Goal: Task Accomplishment & Management: Manage account settings

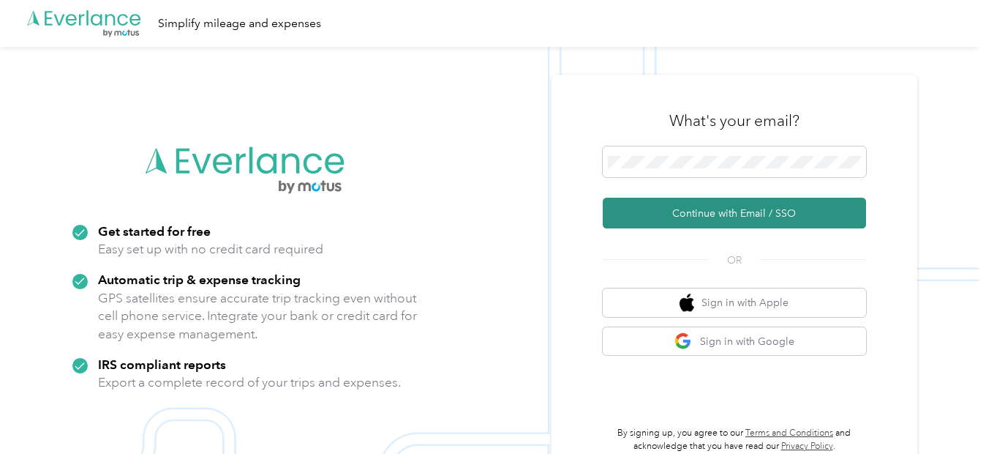
click at [702, 217] on button "Continue with Email / SSO" at bounding box center [734, 213] width 263 height 31
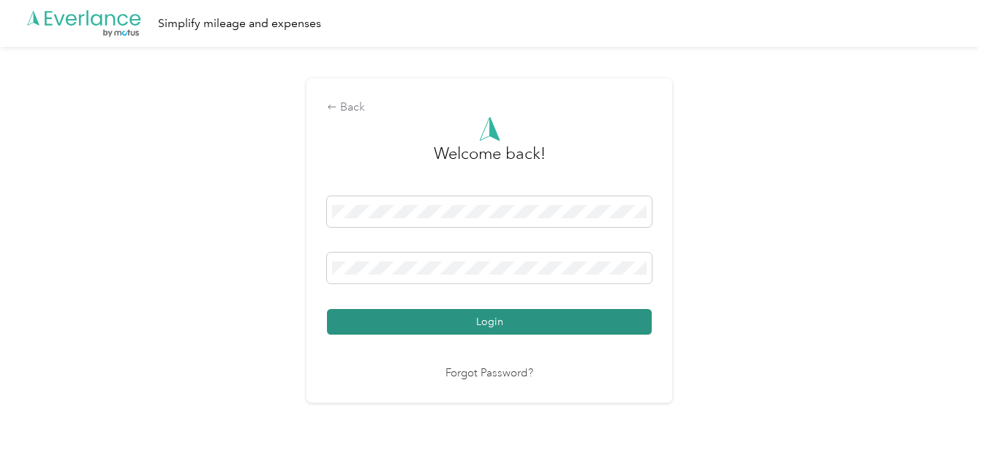
click at [496, 322] on button "Login" at bounding box center [489, 322] width 325 height 26
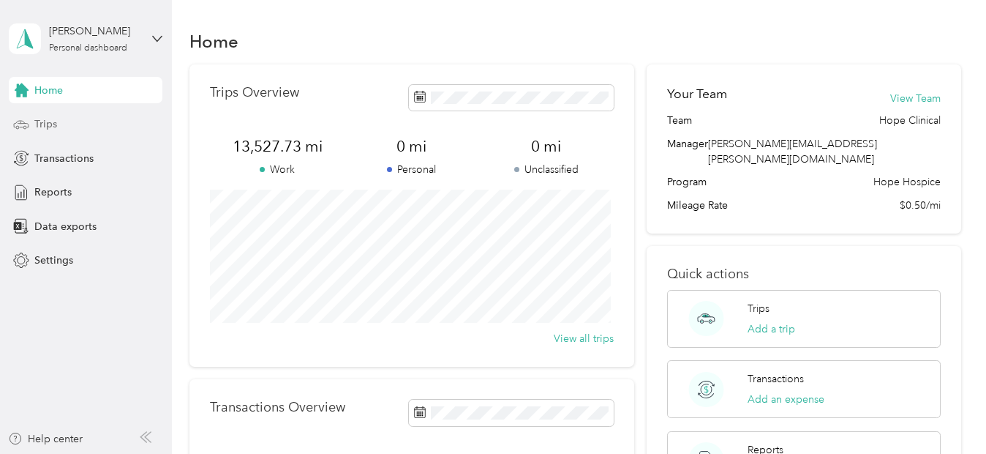
click at [56, 124] on span "Trips" at bounding box center [45, 123] width 23 height 15
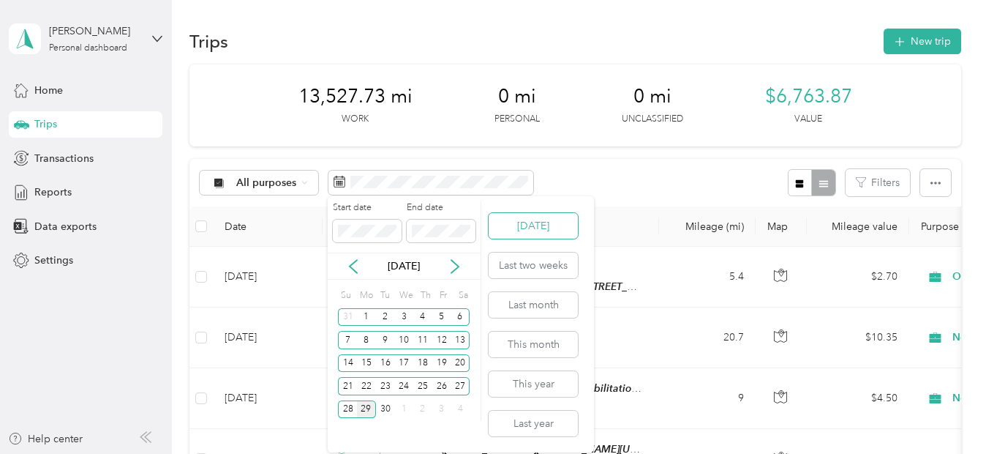
click at [536, 217] on button "[DATE]" at bounding box center [533, 226] width 89 height 26
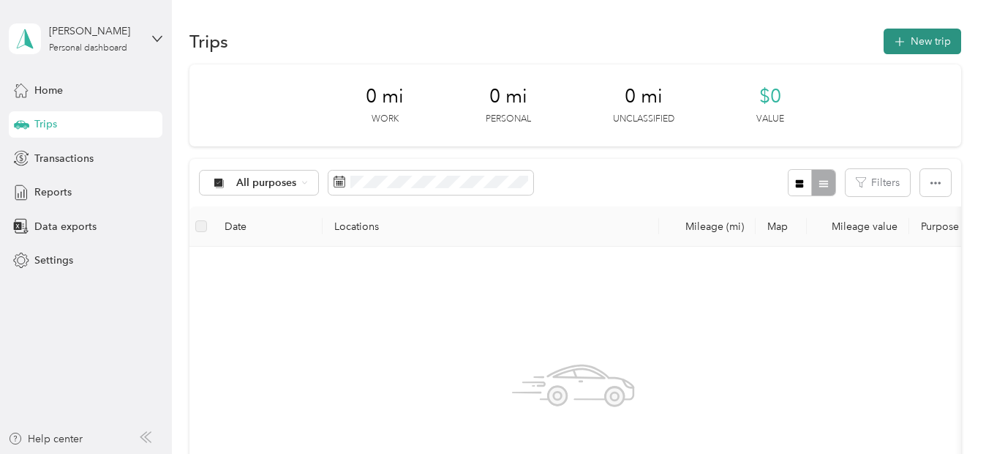
click at [936, 42] on button "New trip" at bounding box center [923, 42] width 78 height 26
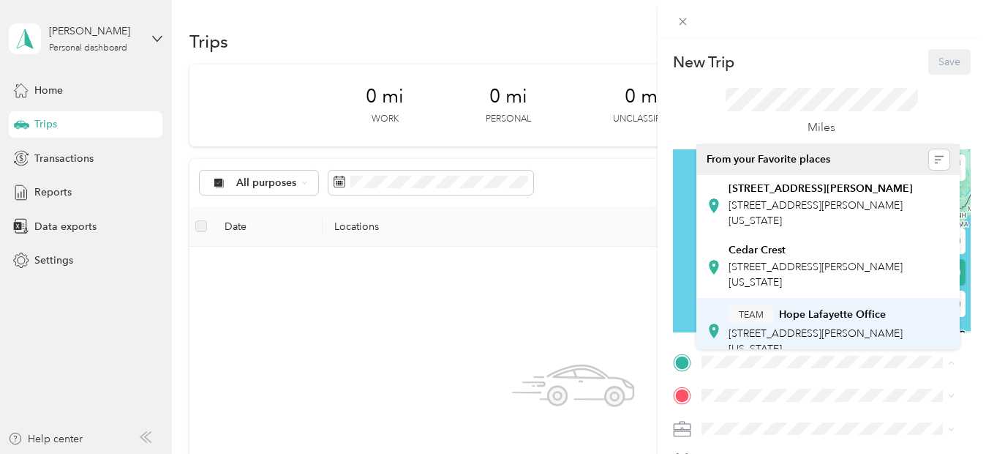
click at [755, 339] on div "TEAM Hope [GEOGRAPHIC_DATA] [STREET_ADDRESS][PERSON_NAME][US_STATE]" at bounding box center [839, 330] width 221 height 51
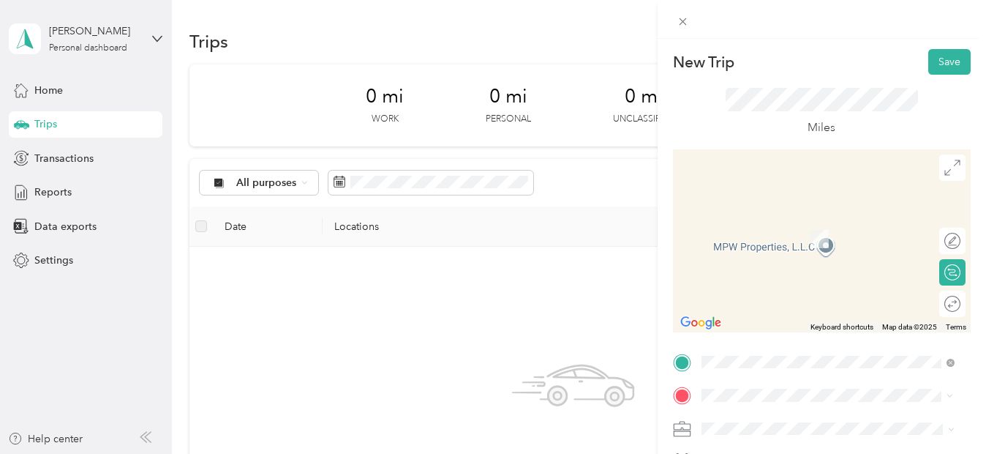
click at [775, 320] on span "[STREET_ADDRESS][PERSON_NAME][US_STATE]" at bounding box center [816, 307] width 174 height 28
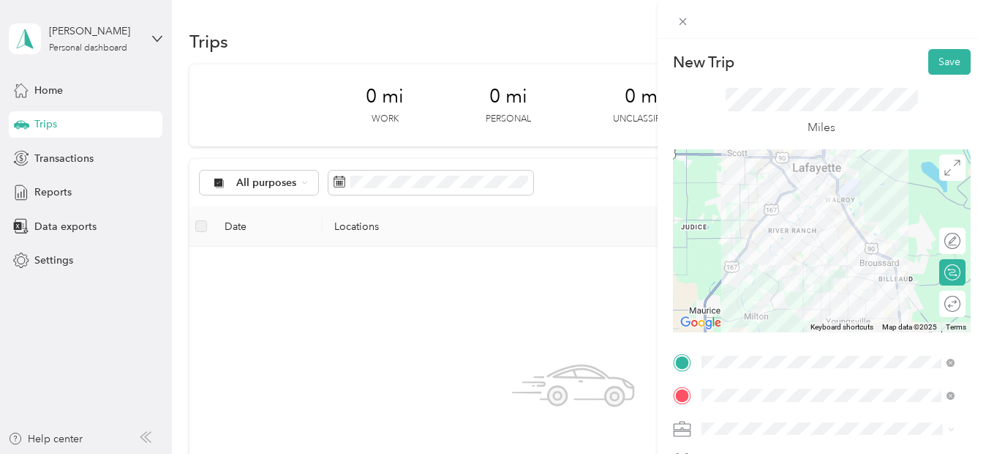
scroll to position [315, 0]
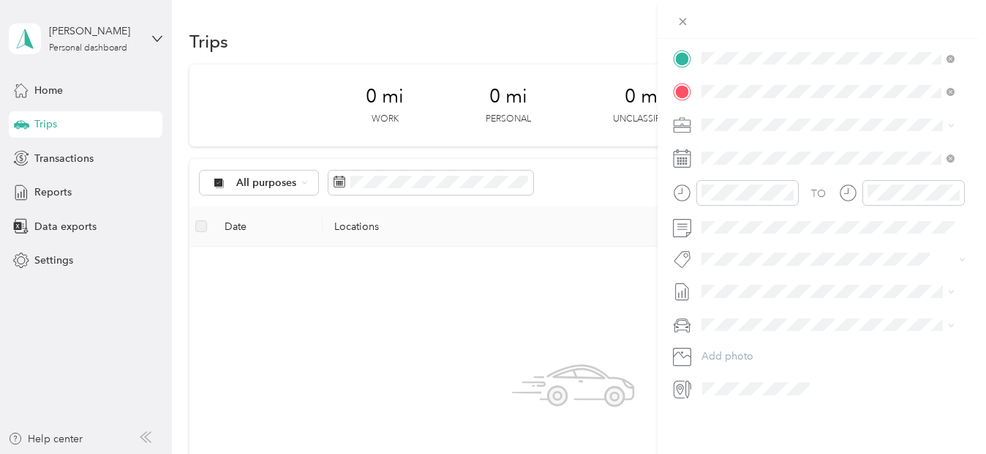
click at [738, 309] on li "Normal Visit" at bounding box center [827, 311] width 263 height 26
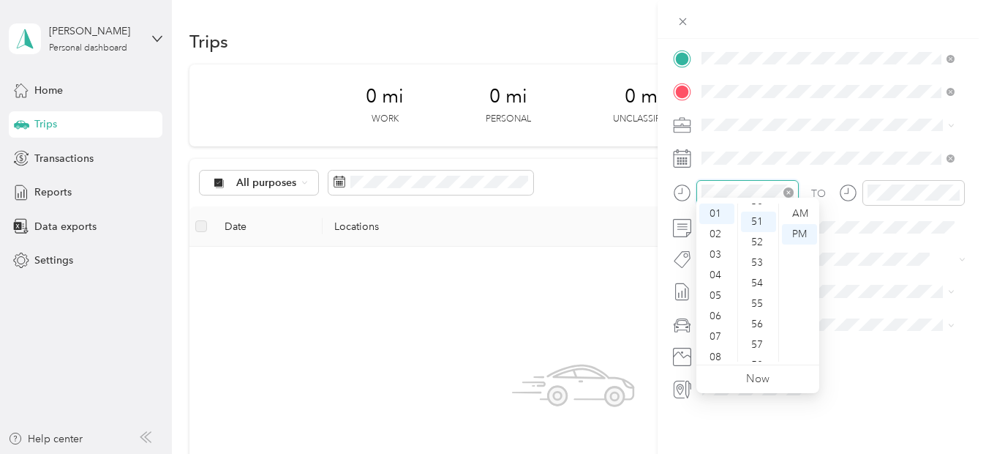
scroll to position [1045, 0]
click at [726, 356] on div "08" at bounding box center [716, 357] width 35 height 20
click at [757, 236] on div "05" at bounding box center [758, 239] width 35 height 20
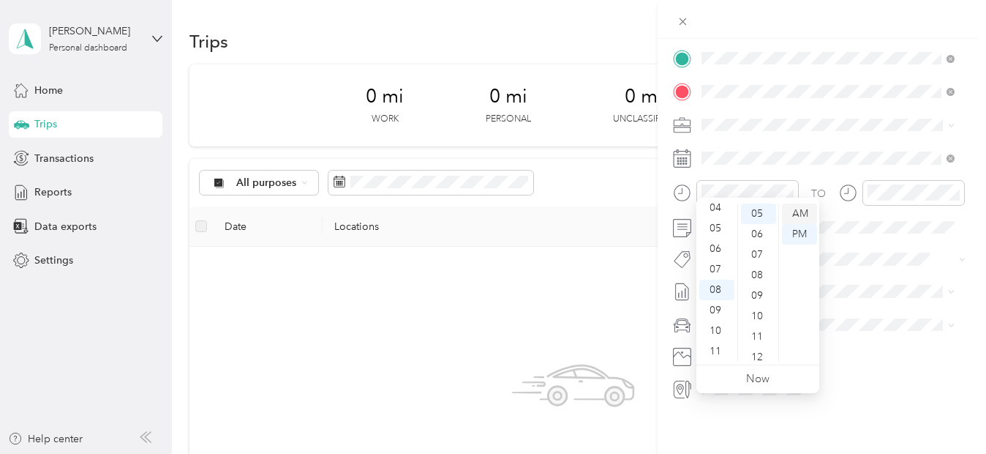
click at [806, 215] on div "AM" at bounding box center [799, 213] width 35 height 20
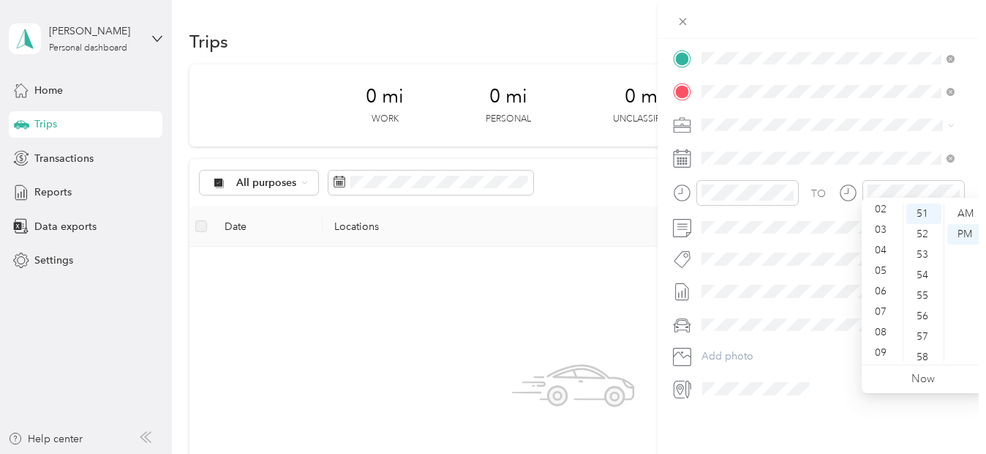
scroll to position [79, 0]
click at [883, 336] on div "10" at bounding box center [882, 339] width 35 height 20
click at [925, 234] on div "25" at bounding box center [923, 234] width 35 height 20
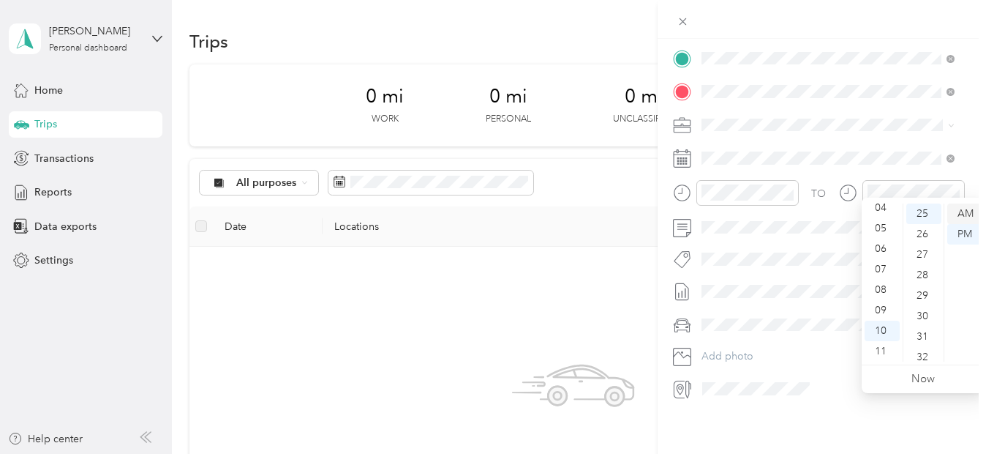
click at [964, 206] on div "AM" at bounding box center [964, 213] width 35 height 20
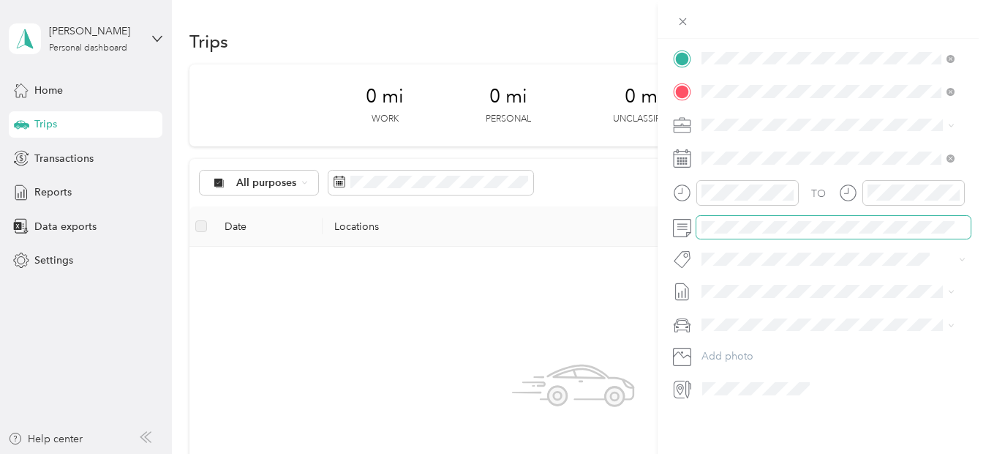
scroll to position [0, 0]
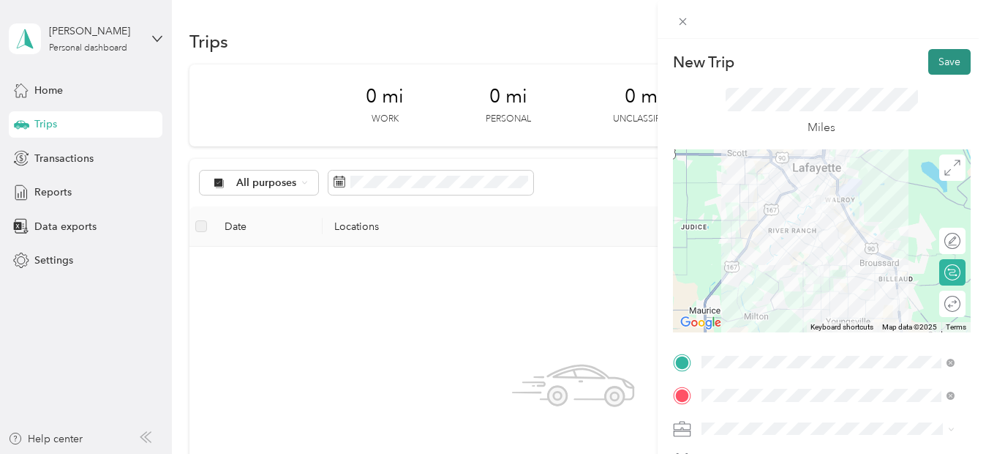
click at [931, 66] on button "Save" at bounding box center [949, 62] width 42 height 26
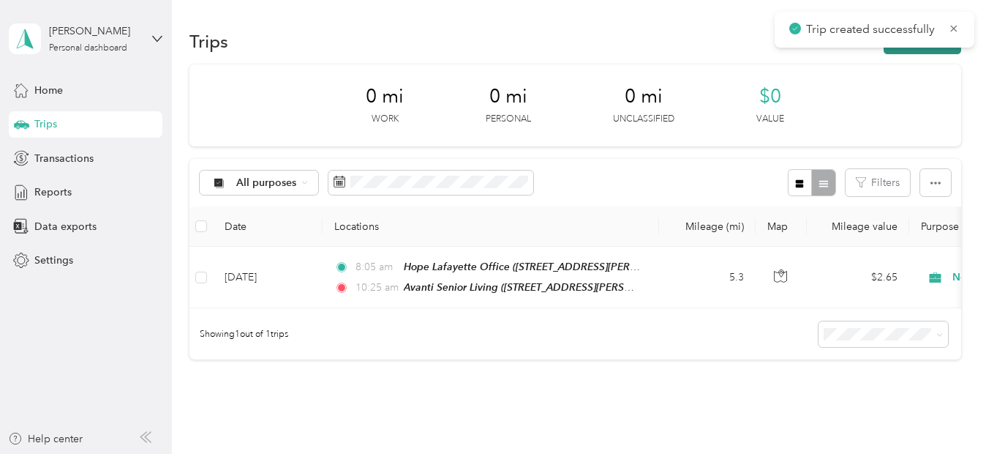
click at [930, 49] on button "New trip" at bounding box center [923, 42] width 78 height 26
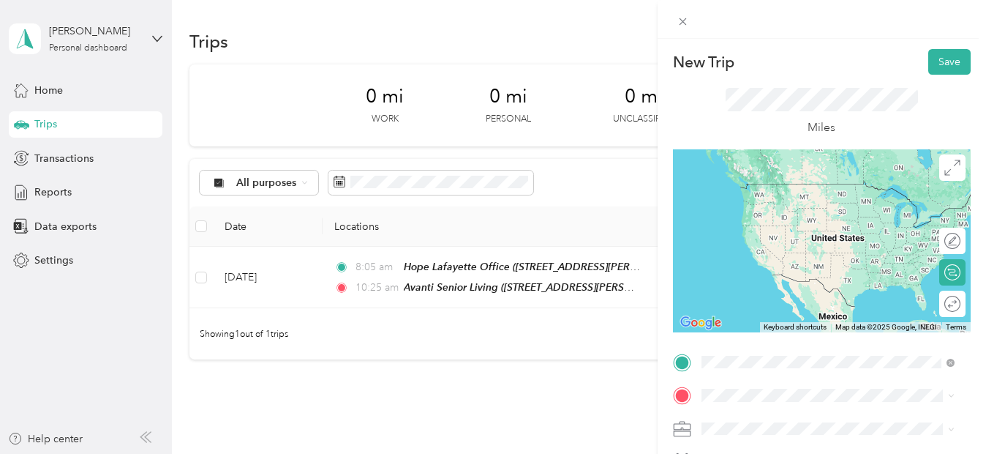
click at [764, 285] on span "[STREET_ADDRESS][PERSON_NAME][US_STATE]" at bounding box center [816, 274] width 174 height 28
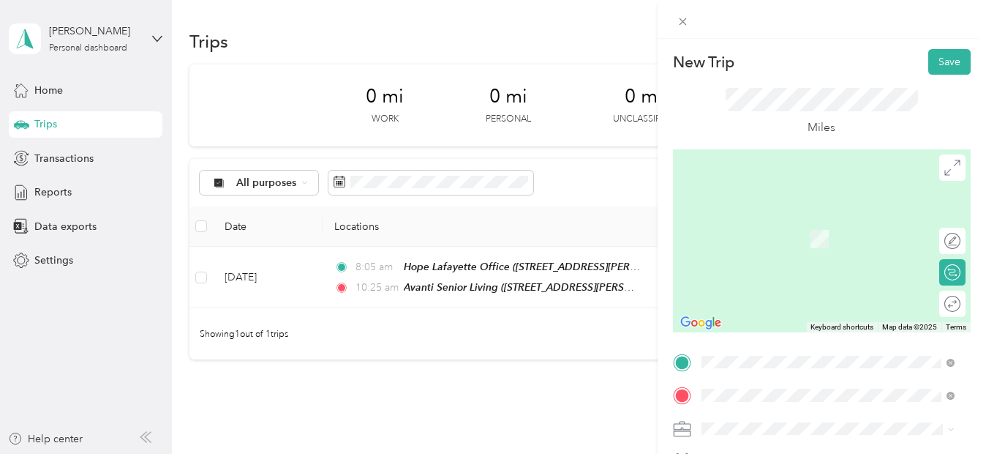
click at [788, 244] on div "[GEOGRAPHIC_DATA] [STREET_ADDRESS][PERSON_NAME]" at bounding box center [816, 234] width 174 height 36
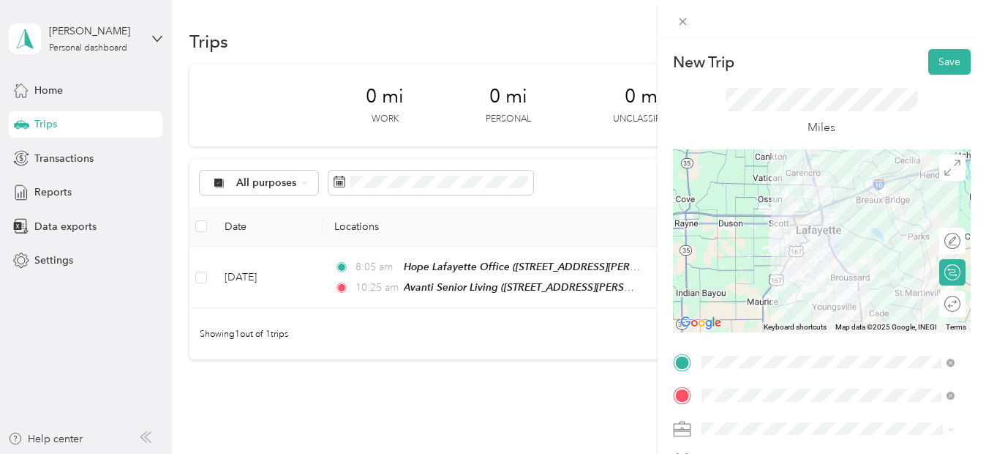
scroll to position [85, 0]
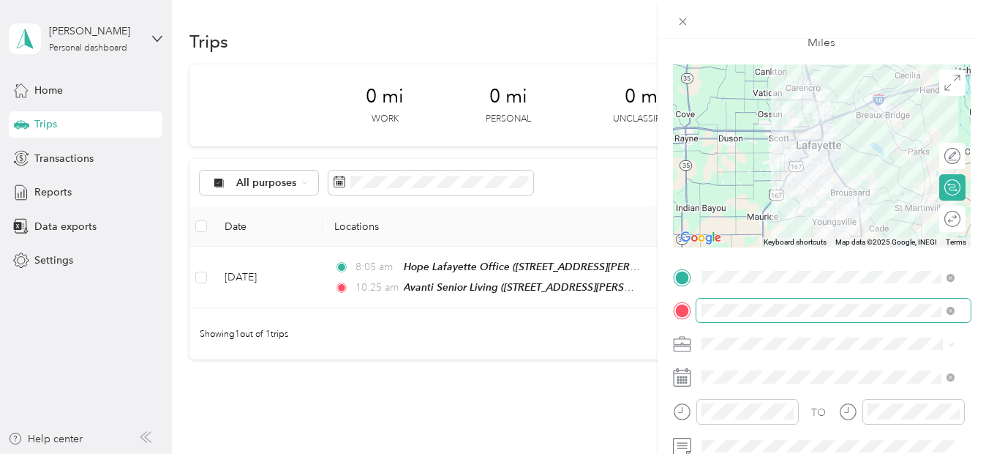
click at [950, 317] on span at bounding box center [833, 309] width 274 height 23
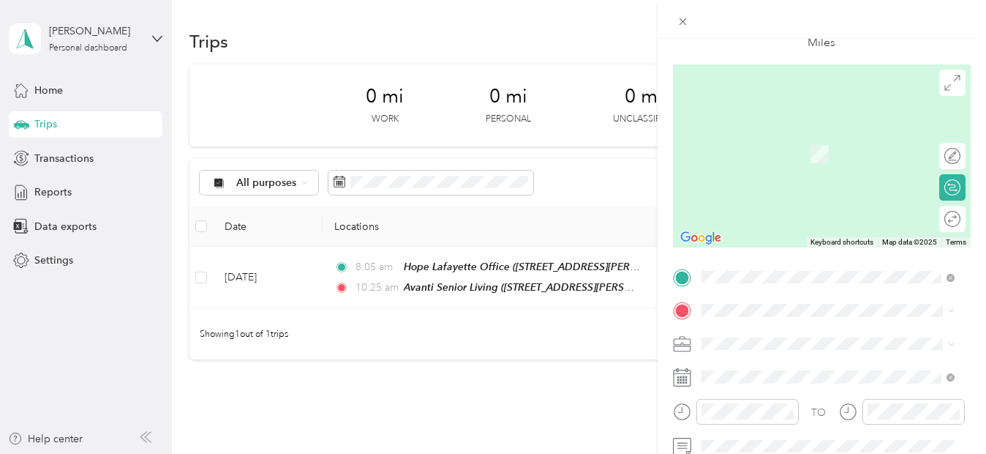
click at [787, 156] on span "[STREET_ADDRESS]" at bounding box center [775, 160] width 93 height 12
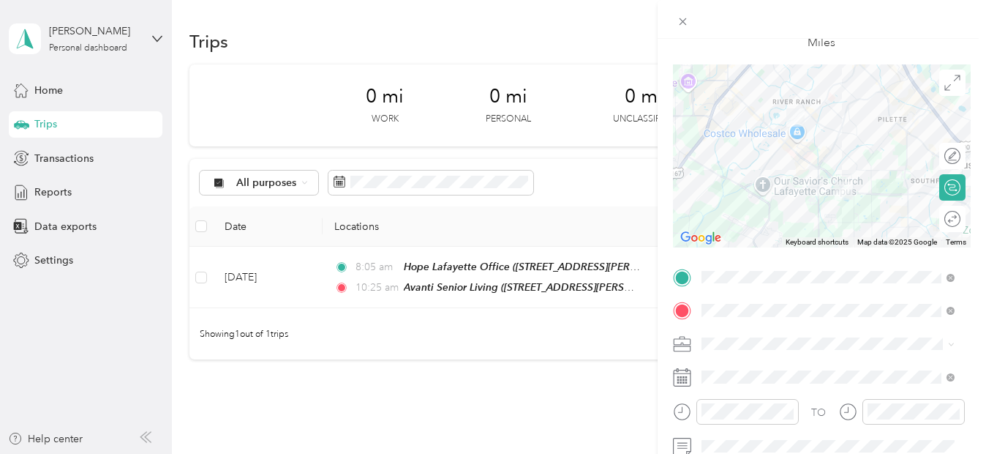
click at [748, 307] on li "Normal Visit" at bounding box center [827, 317] width 263 height 26
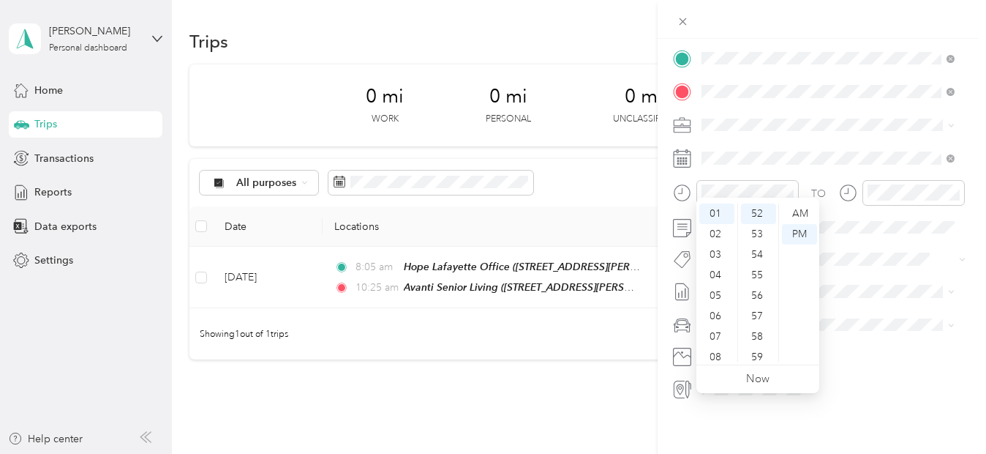
scroll to position [88, 0]
click at [715, 331] on div "10" at bounding box center [716, 330] width 35 height 20
click at [759, 350] on div "45" at bounding box center [758, 347] width 35 height 20
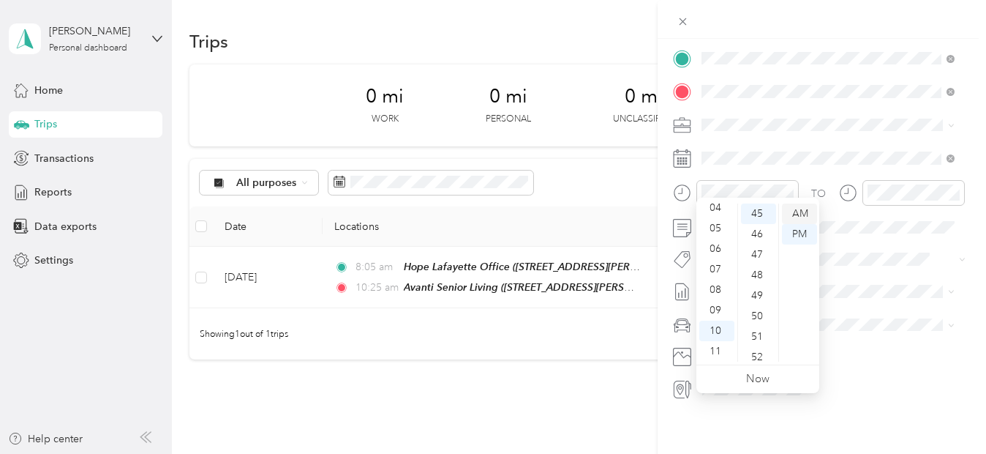
click at [803, 219] on div "AM" at bounding box center [799, 213] width 35 height 20
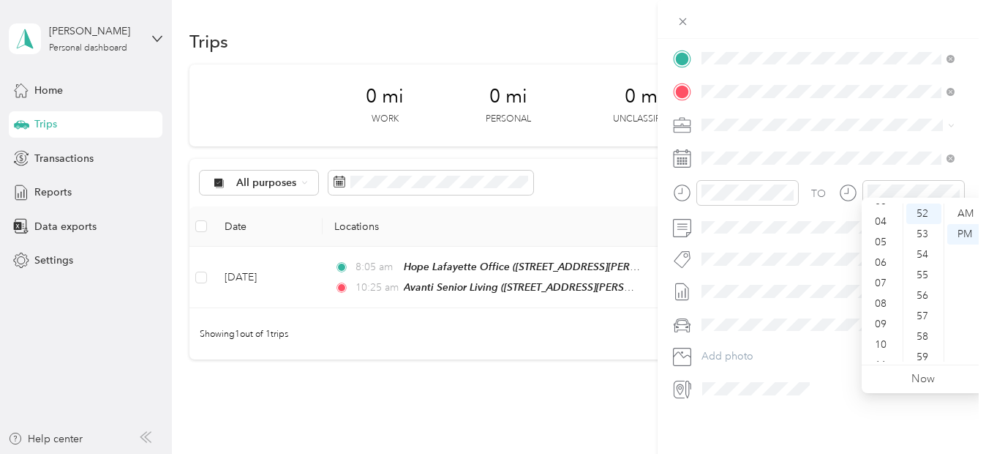
scroll to position [88, 0]
click at [879, 346] on div "11" at bounding box center [882, 351] width 35 height 20
click at [920, 354] on div "25" at bounding box center [923, 352] width 35 height 20
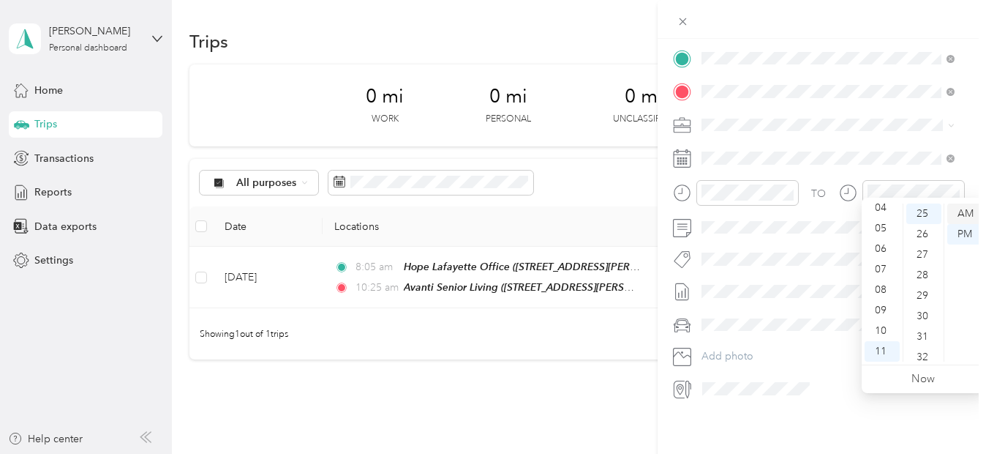
click at [966, 211] on div "AM" at bounding box center [964, 213] width 35 height 20
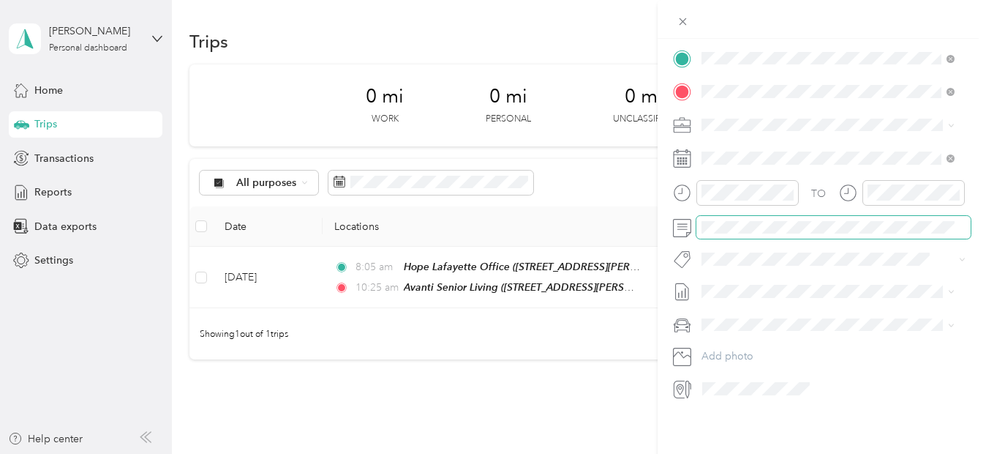
scroll to position [0, 0]
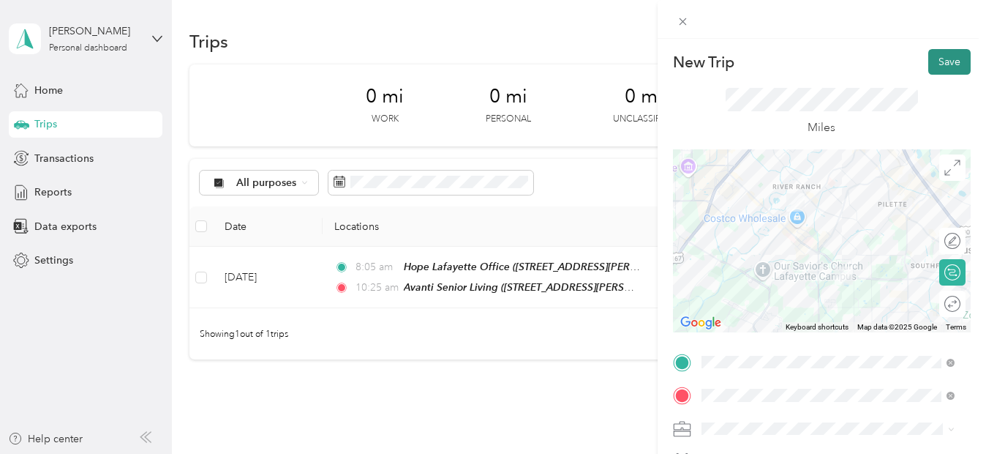
click at [931, 67] on button "Save" at bounding box center [949, 62] width 42 height 26
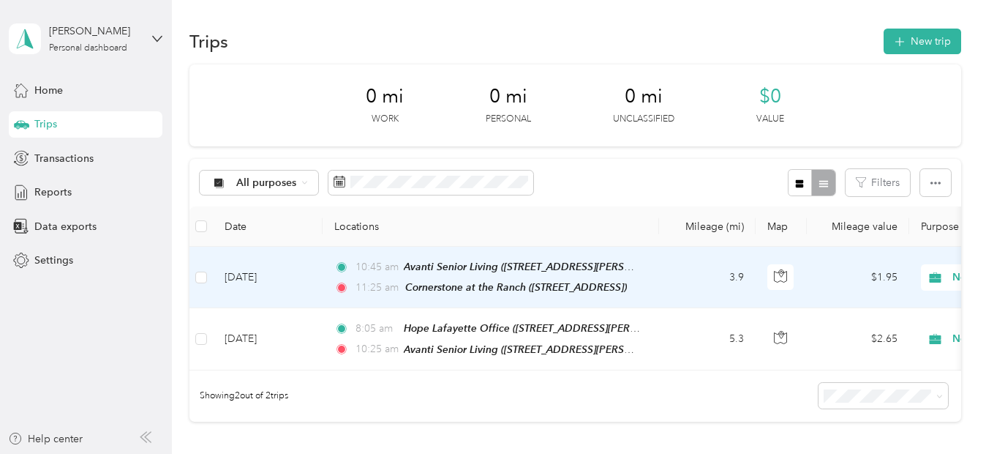
click at [311, 279] on td "[DATE]" at bounding box center [268, 277] width 110 height 61
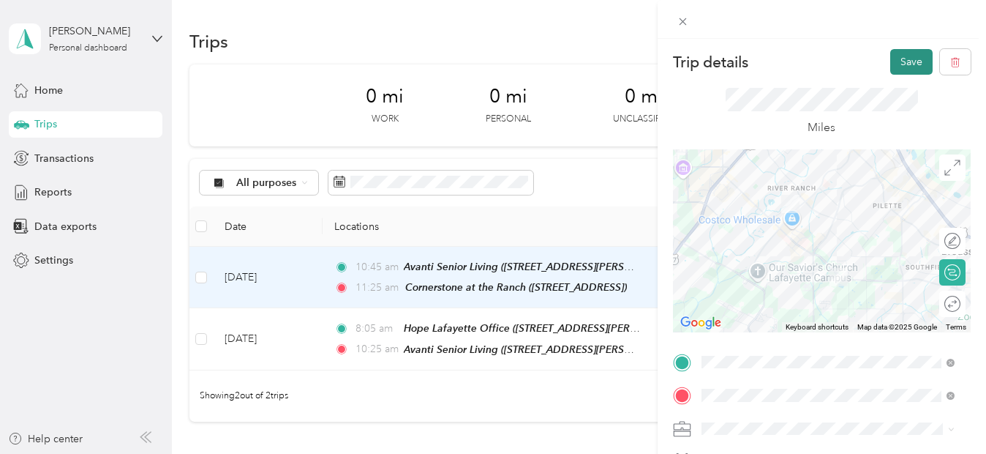
click at [901, 50] on button "Save" at bounding box center [911, 62] width 42 height 26
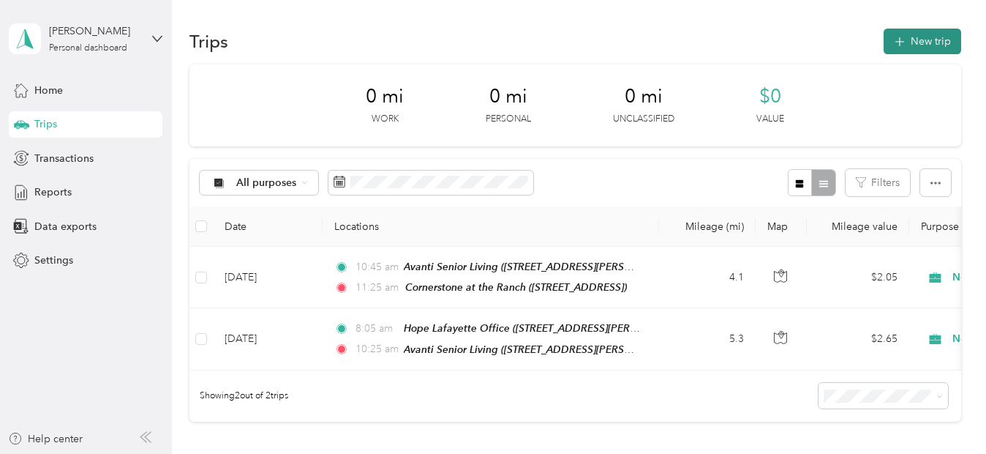
click at [928, 39] on button "New trip" at bounding box center [923, 42] width 78 height 26
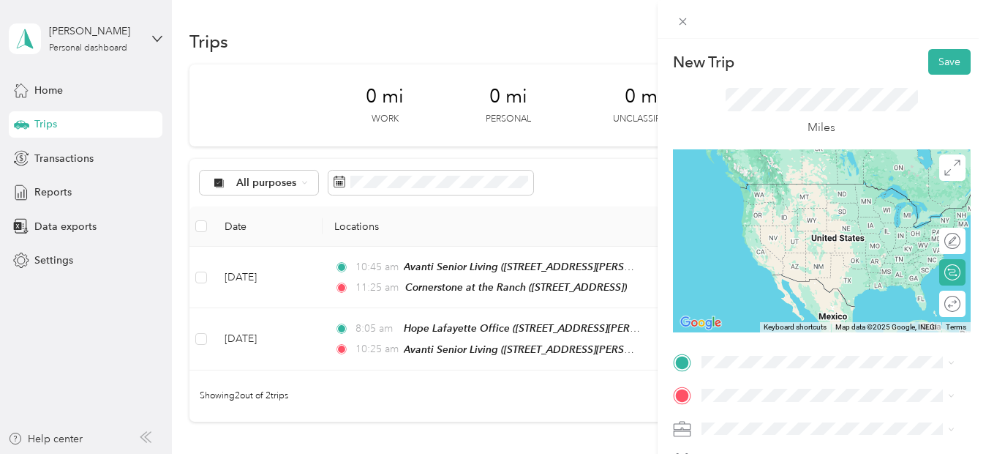
click at [792, 209] on div "TEAM Cornerstone at the [GEOGRAPHIC_DATA][STREET_ADDRESS]" at bounding box center [839, 204] width 221 height 44
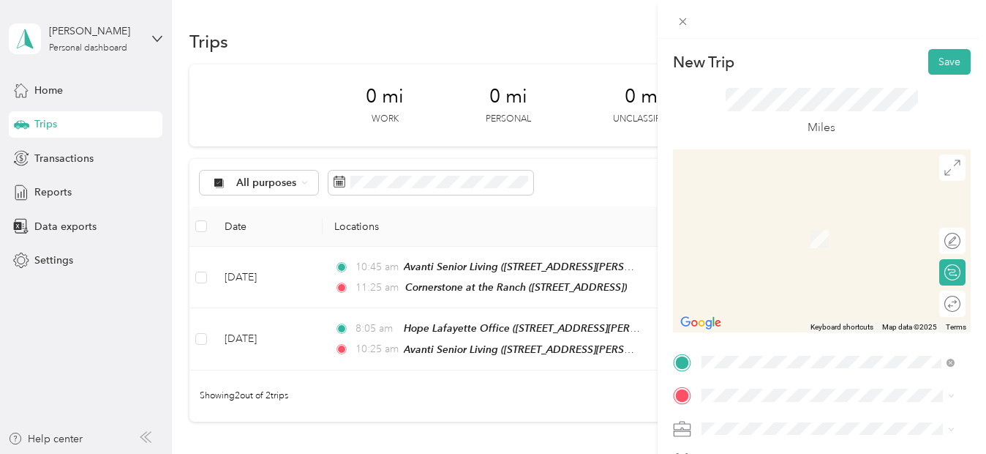
click at [763, 213] on span "[STREET_ADDRESS][PERSON_NAME][PERSON_NAME][US_STATE]" at bounding box center [839, 221] width 221 height 26
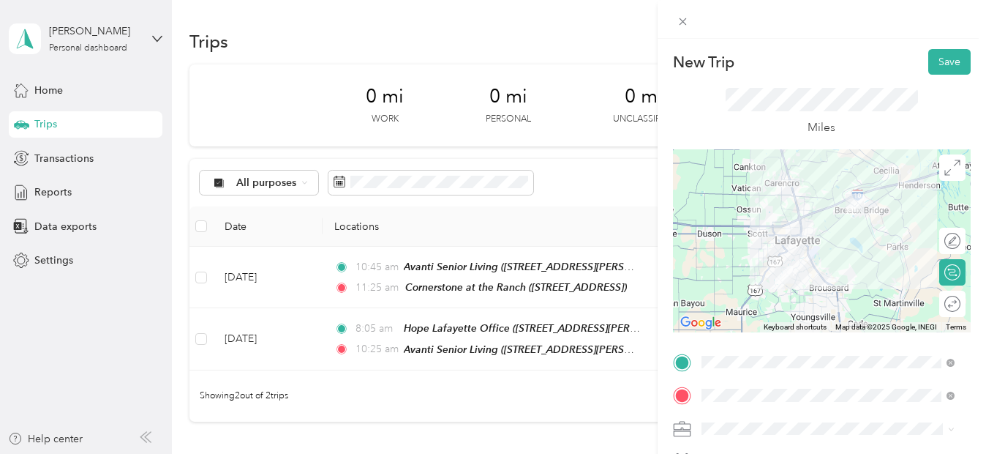
scroll to position [315, 0]
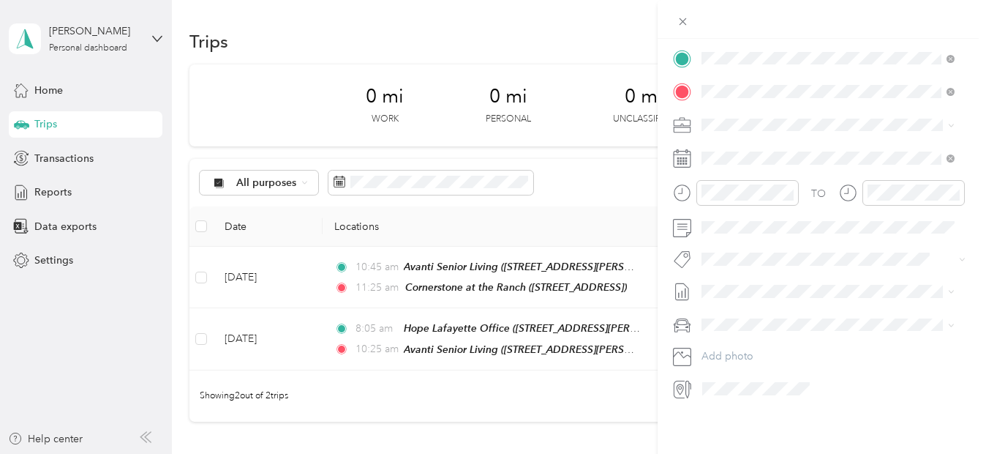
click at [734, 319] on li "Normal Visit" at bounding box center [827, 319] width 263 height 26
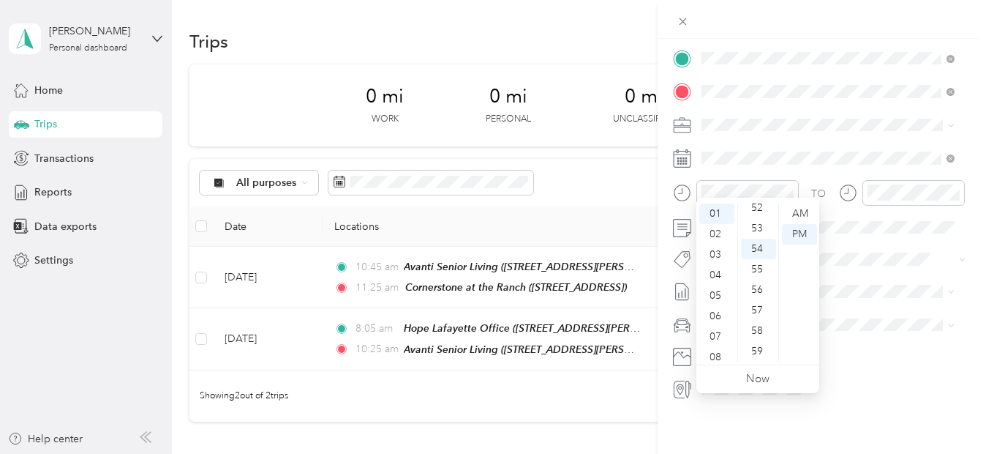
scroll to position [0, 0]
click at [715, 217] on div "12" at bounding box center [716, 213] width 35 height 20
click at [759, 210] on div "05" at bounding box center [758, 213] width 35 height 20
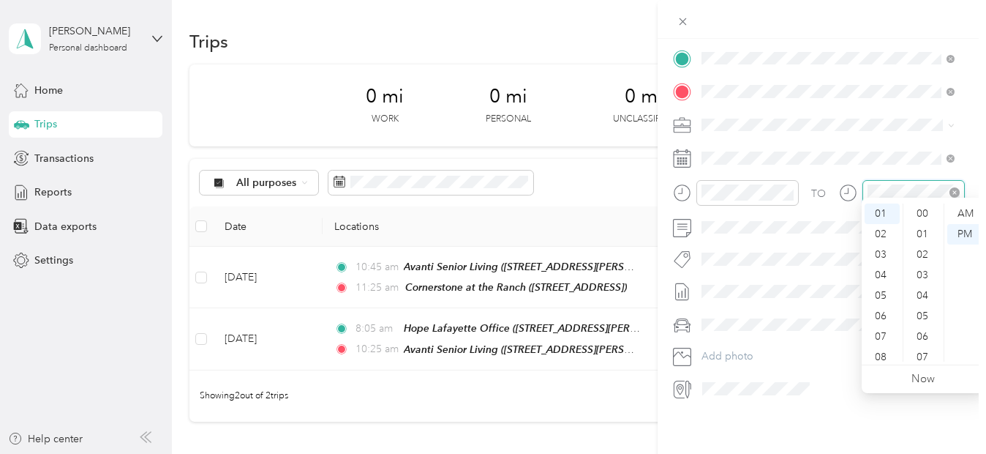
scroll to position [1071, 0]
click at [889, 210] on div "01" at bounding box center [882, 213] width 35 height 20
click at [923, 357] on div "10" at bounding box center [923, 361] width 35 height 20
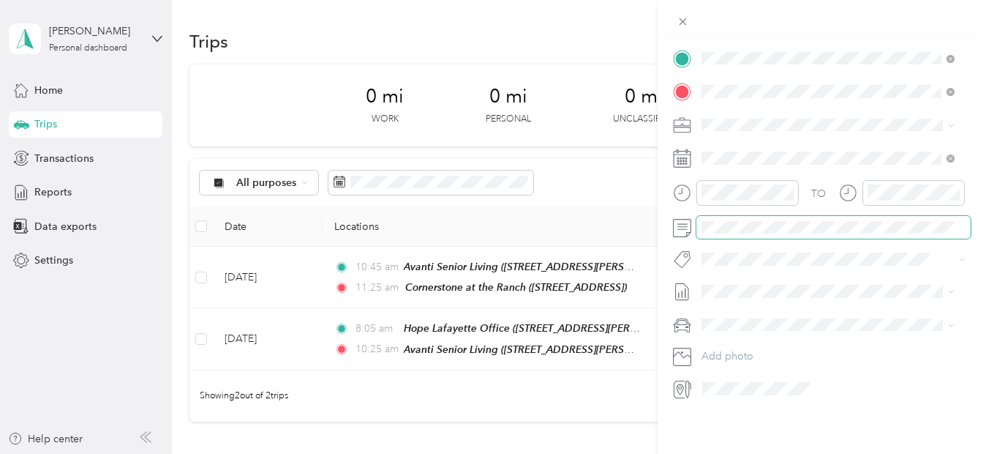
scroll to position [0, 0]
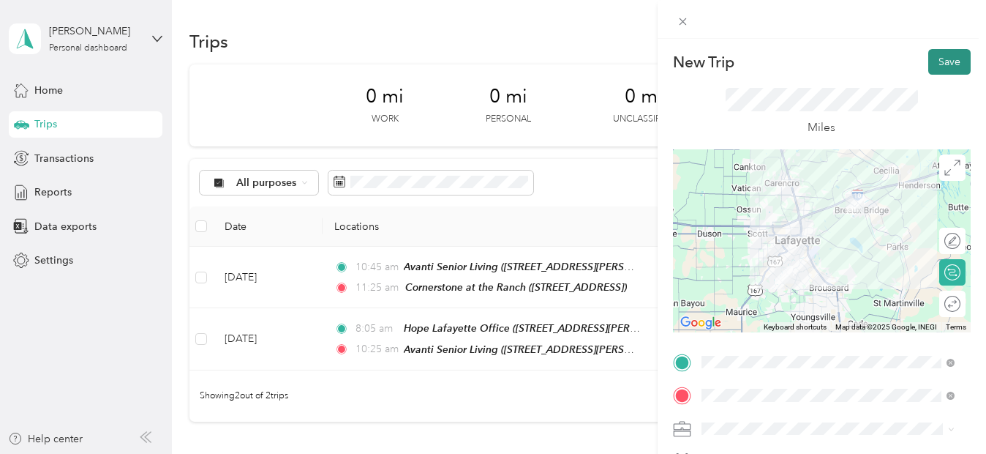
click at [931, 65] on button "Save" at bounding box center [949, 62] width 42 height 26
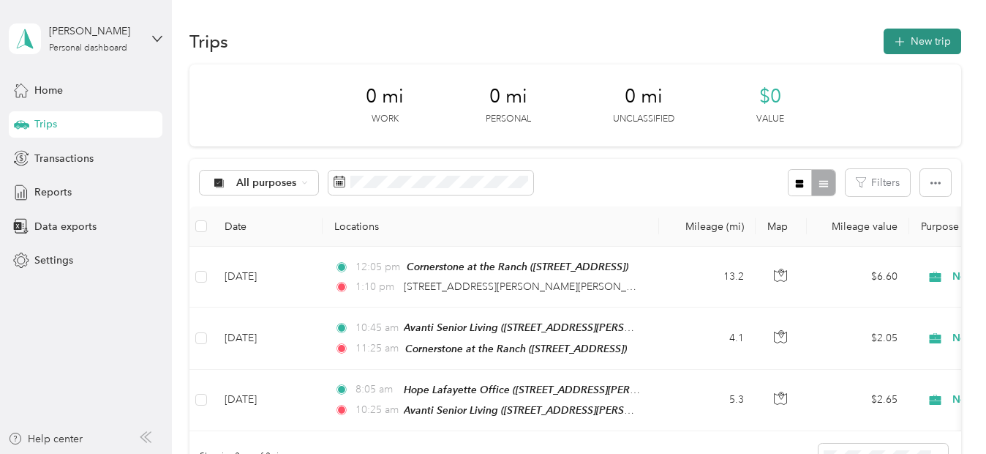
click at [934, 33] on button "New trip" at bounding box center [923, 42] width 78 height 26
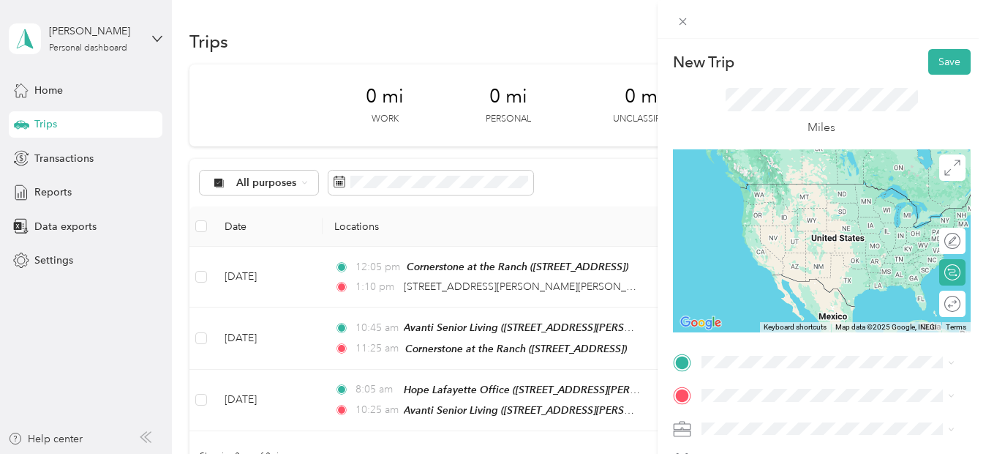
click at [787, 189] on span "[STREET_ADDRESS][PERSON_NAME][PERSON_NAME][US_STATE]" at bounding box center [839, 190] width 221 height 26
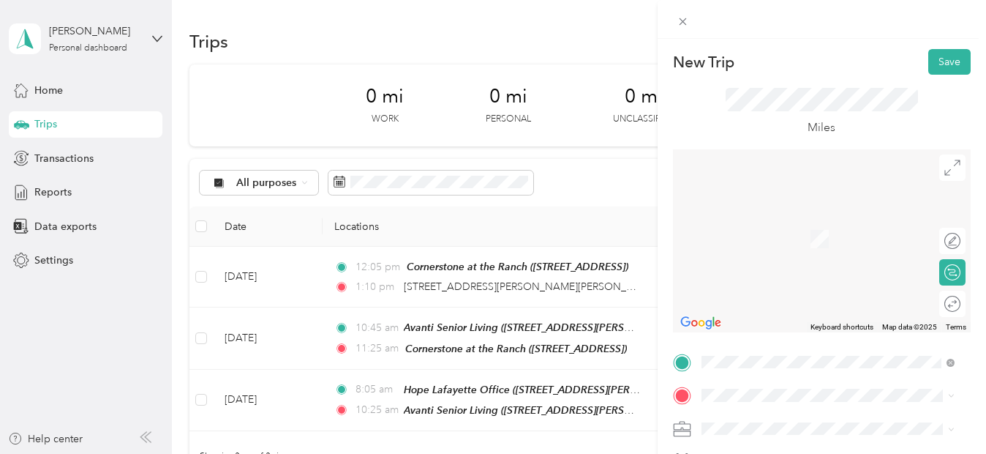
click at [776, 232] on span "[STREET_ADDRESS][PERSON_NAME][US_STATE]" at bounding box center [816, 240] width 174 height 28
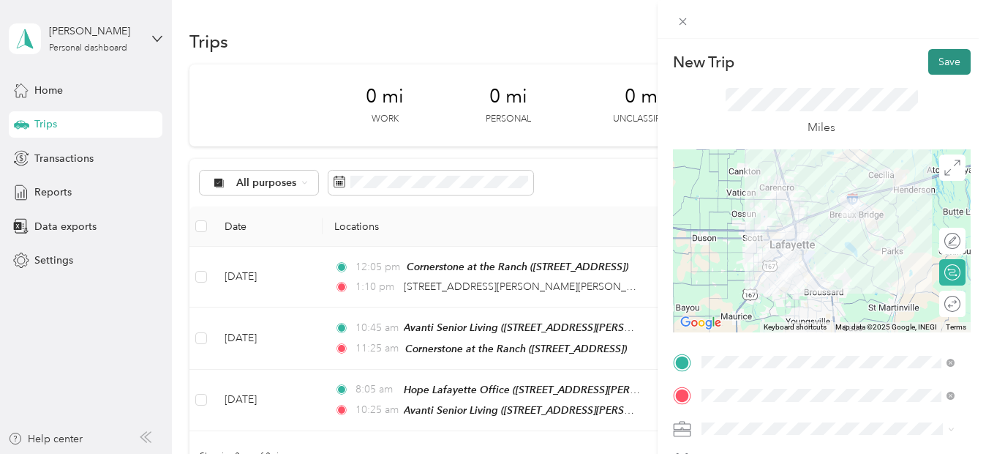
click at [928, 58] on button "Save" at bounding box center [949, 62] width 42 height 26
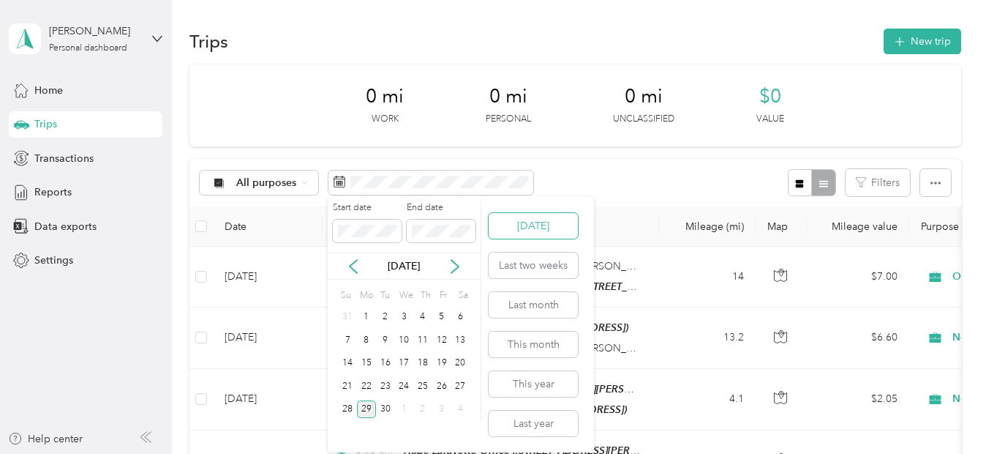
click at [540, 225] on button "[DATE]" at bounding box center [533, 226] width 89 height 26
